Goal: Unclear

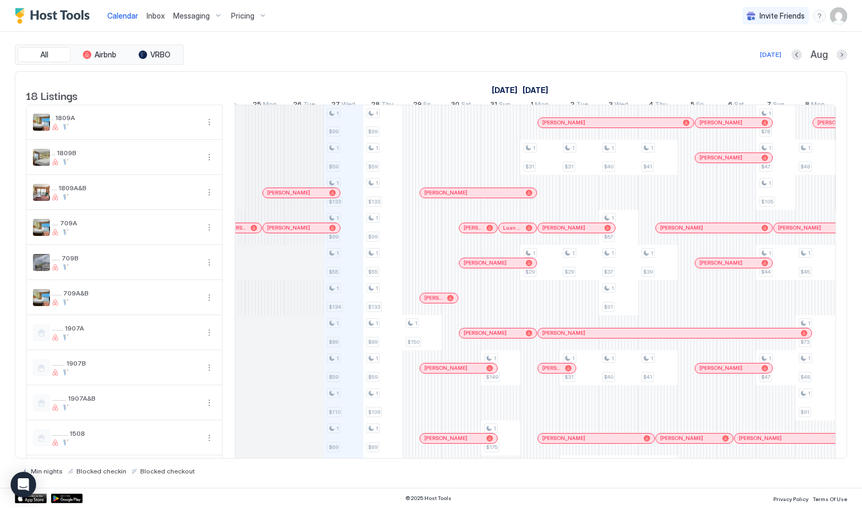
scroll to position [0, 457]
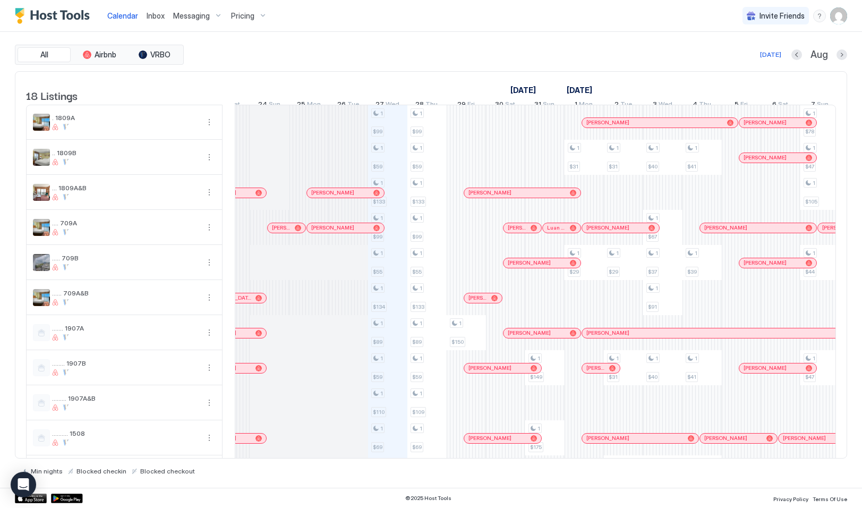
click at [336, 197] on div at bounding box center [336, 193] width 8 height 8
click at [337, 197] on div at bounding box center [336, 193] width 8 height 8
click at [311, 196] on span "[PERSON_NAME]" at bounding box center [332, 192] width 43 height 7
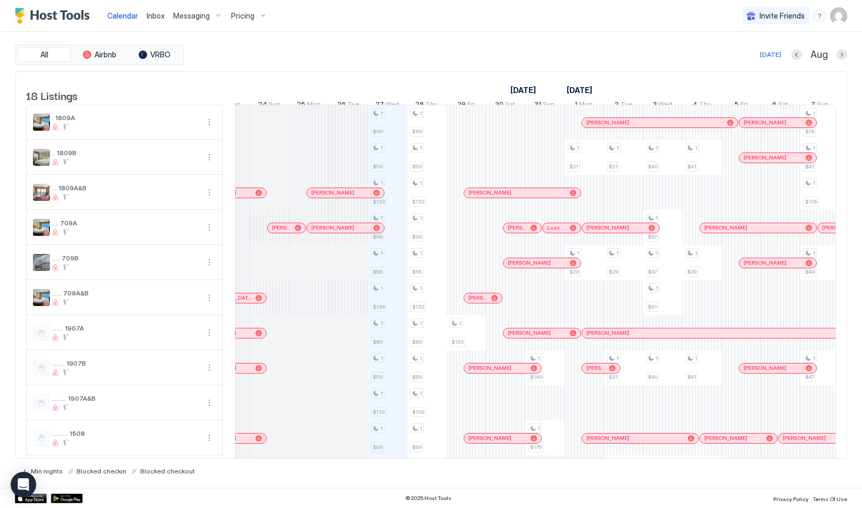
click at [311, 196] on span "[PERSON_NAME]" at bounding box center [332, 192] width 43 height 7
click at [346, 196] on span "[PERSON_NAME]" at bounding box center [332, 192] width 43 height 7
click at [376, 196] on div at bounding box center [376, 193] width 6 height 6
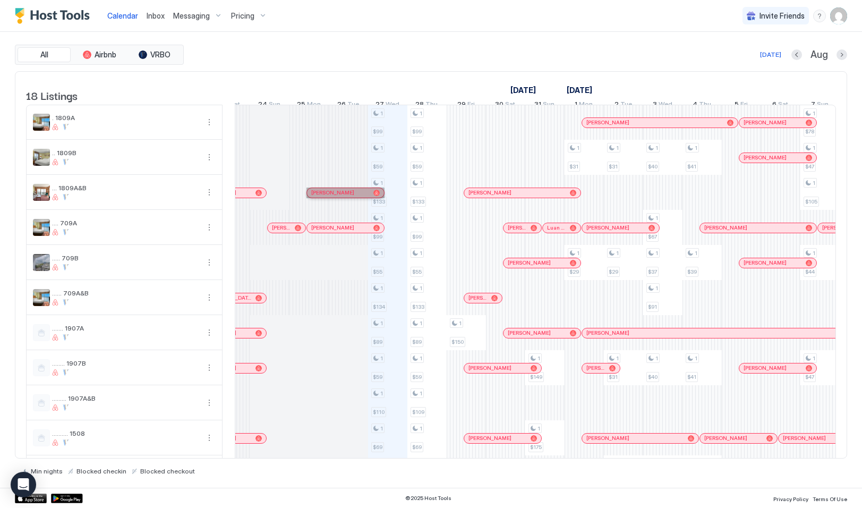
click at [376, 196] on div at bounding box center [376, 193] width 6 height 6
